Goal: Task Accomplishment & Management: Manage account settings

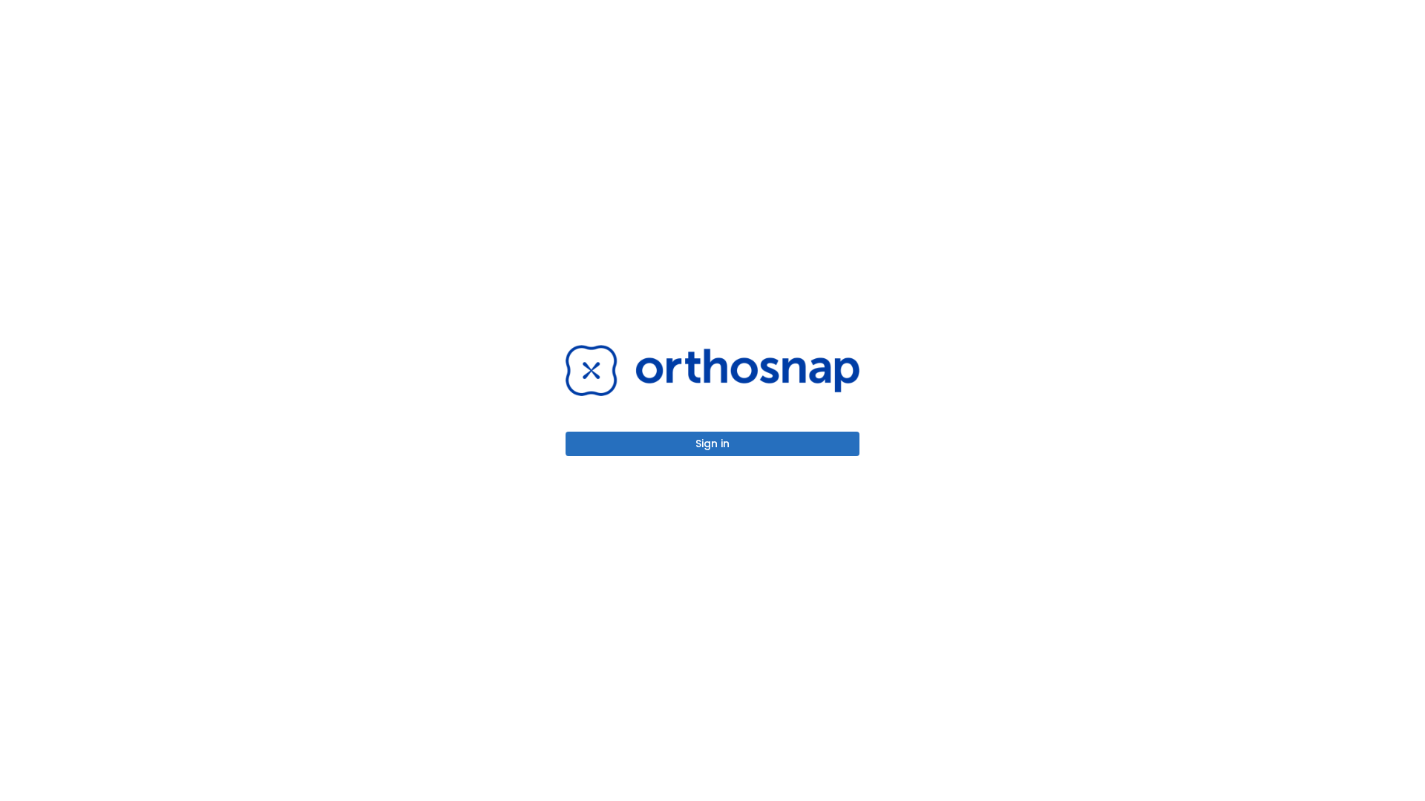
click at [712, 444] on button "Sign in" at bounding box center [713, 444] width 294 height 24
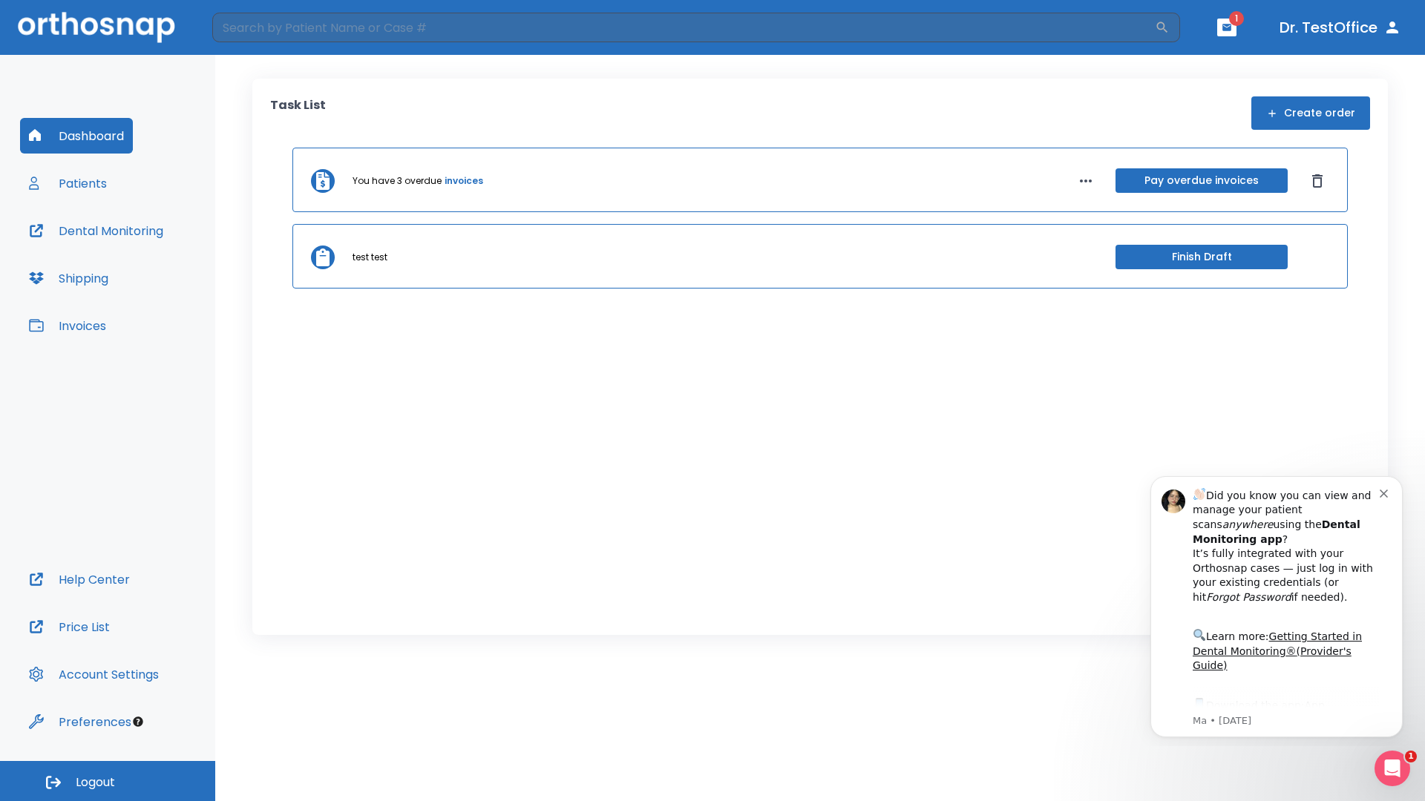
click at [108, 781] on span "Logout" at bounding box center [95, 783] width 39 height 16
